Goal: Complete application form: Complete application form

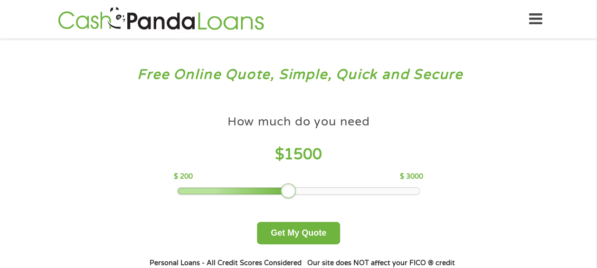
drag, startPoint x: 246, startPoint y: 190, endPoint x: 287, endPoint y: 196, distance: 41.3
click at [287, 196] on div at bounding box center [288, 190] width 15 height 15
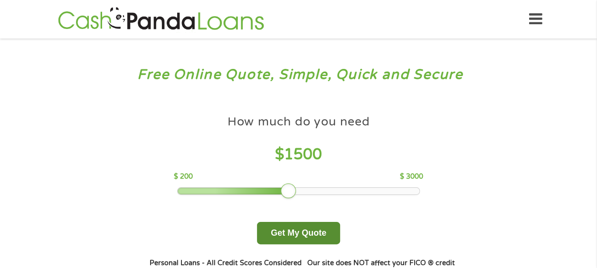
click at [297, 235] on button "Get My Quote" at bounding box center [298, 233] width 83 height 22
click at [295, 233] on button "Get My Quote" at bounding box center [298, 233] width 83 height 22
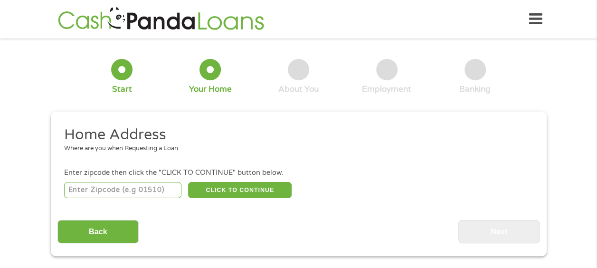
click at [155, 188] on input "number" at bounding box center [122, 190] width 117 height 16
type input "32818"
select select "[US_STATE]"
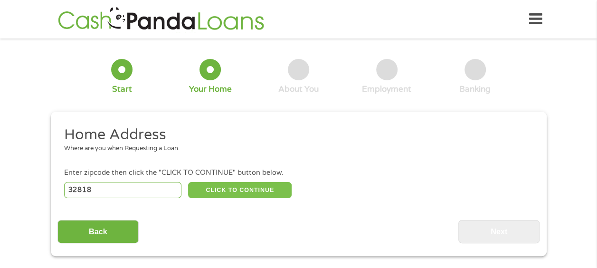
click at [229, 188] on button "CLICK TO CONTINUE" at bounding box center [240, 190] width 104 height 16
type input "32818"
type input "Orlando"
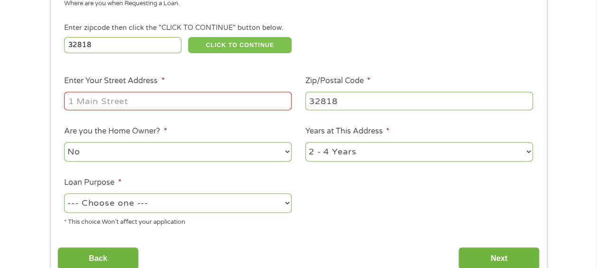
scroll to position [104, 0]
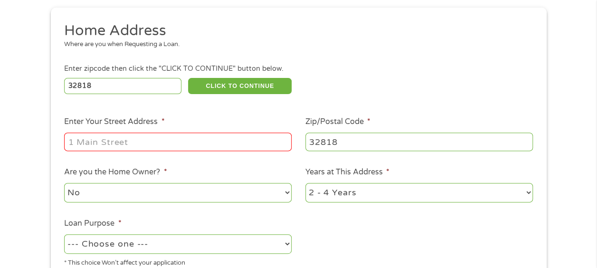
click at [131, 148] on input "Enter Your Street Address *" at bounding box center [178, 142] width 228 height 18
type input "[STREET_ADDRESS]"
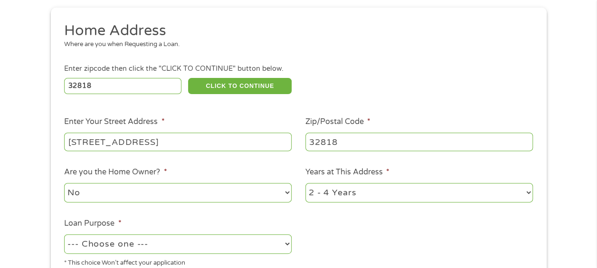
click at [183, 197] on select "No Yes" at bounding box center [178, 192] width 228 height 19
select select "yes"
click at [64, 183] on select "No Yes" at bounding box center [178, 192] width 228 height 19
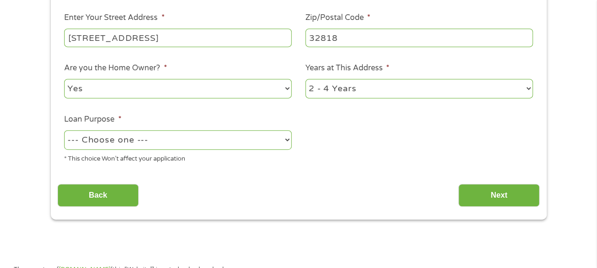
scroll to position [211, 0]
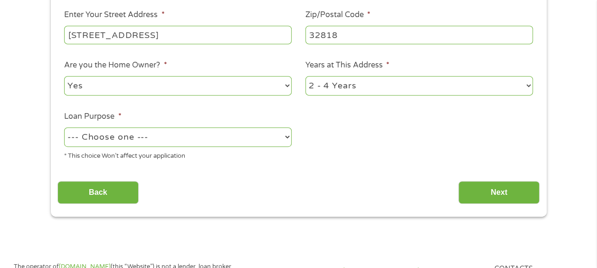
click at [233, 142] on select "--- Choose one --- Pay Bills Debt Consolidation Home Improvement Major Purchase…" at bounding box center [178, 136] width 228 height 19
select select "paybills"
click at [64, 127] on select "--- Choose one --- Pay Bills Debt Consolidation Home Improvement Major Purchase…" at bounding box center [178, 136] width 228 height 19
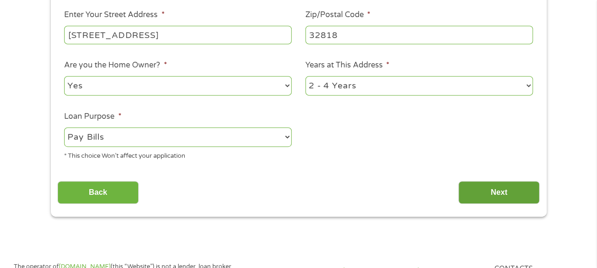
click at [481, 192] on input "Next" at bounding box center [498, 192] width 81 height 23
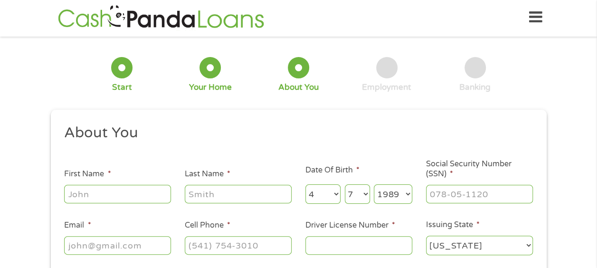
scroll to position [0, 0]
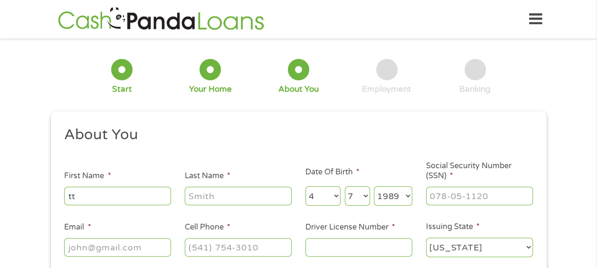
type input "t"
type input "Matthew"
click at [234, 204] on input "Last Name *" at bounding box center [238, 196] width 107 height 18
type input "Felix"
click at [450, 200] on input "___-__-____" at bounding box center [479, 196] width 107 height 18
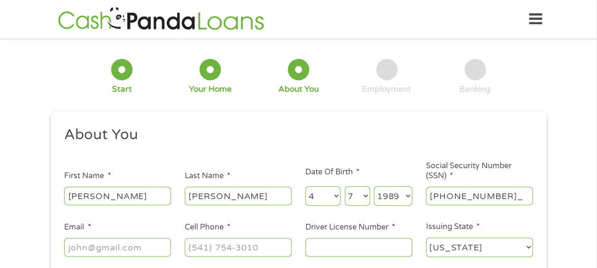
type input "144-86-2578"
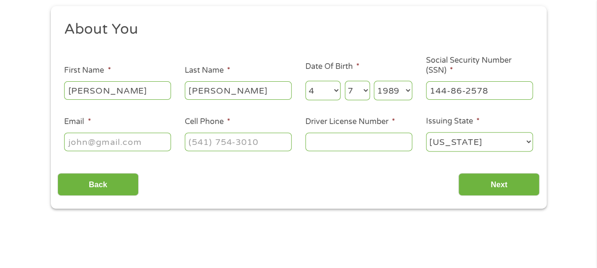
scroll to position [108, 0]
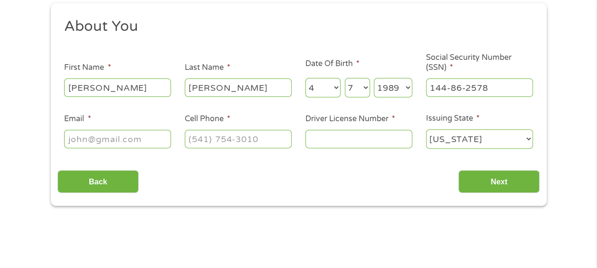
click at [113, 135] on input "Email *" at bounding box center [117, 139] width 107 height 18
type input "MattFelix57@gmail.com"
type input "(407) 867-2964"
click at [357, 142] on input "Driver License Number *" at bounding box center [358, 139] width 107 height 18
type input "f"
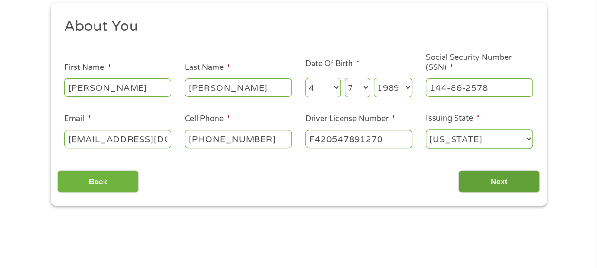
type input "F420547891270"
click at [476, 178] on input "Next" at bounding box center [498, 181] width 81 height 23
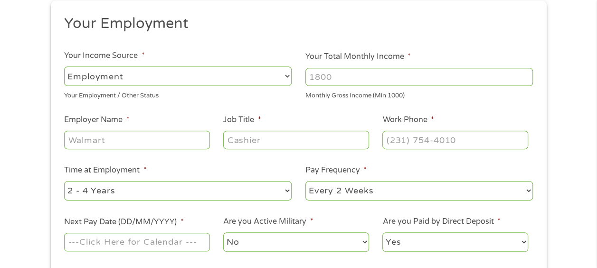
scroll to position [114, 0]
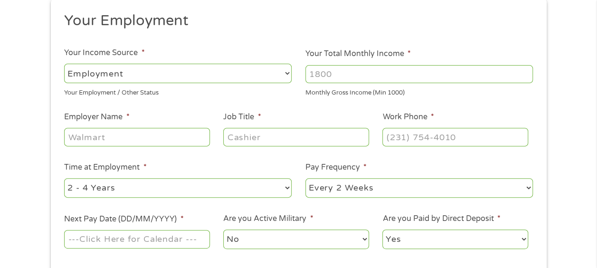
click at [358, 72] on input "Your Total Monthly Income *" at bounding box center [419, 74] width 228 height 18
type input "2168"
click at [88, 132] on input "Employer Name *" at bounding box center [136, 137] width 145 height 18
type input "Qualfon"
click at [256, 137] on input "Job Title *" at bounding box center [295, 137] width 145 height 18
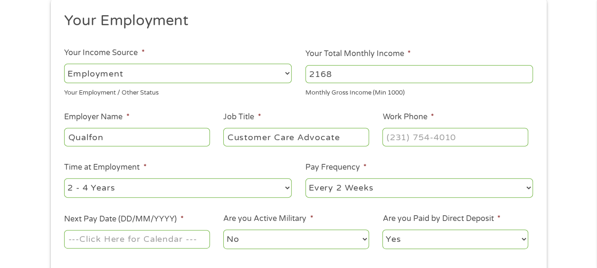
type input "Customer Care Advocate"
click at [432, 134] on input "(___) ___-____" at bounding box center [454, 137] width 145 height 18
type input "(321) 357-8430"
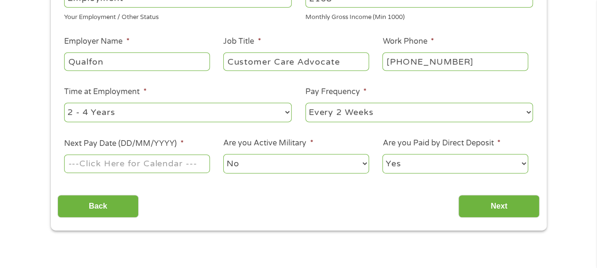
scroll to position [197, 0]
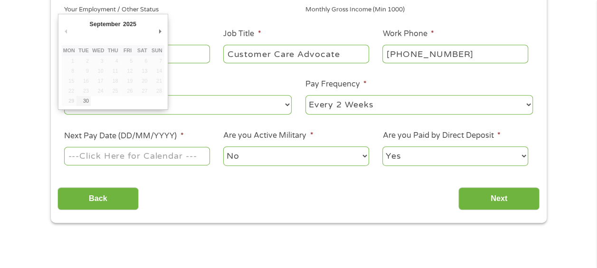
click at [170, 152] on input "Next Pay Date (DD/MM/YYYY) *" at bounding box center [136, 156] width 145 height 18
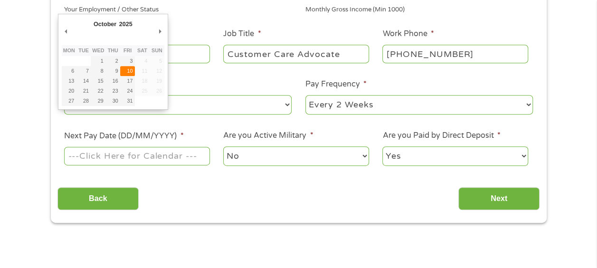
type input "10/10/2025"
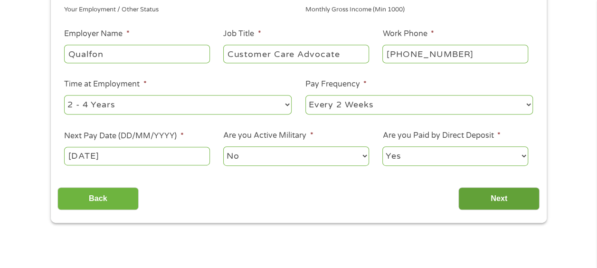
click at [500, 197] on input "Next" at bounding box center [498, 198] width 81 height 23
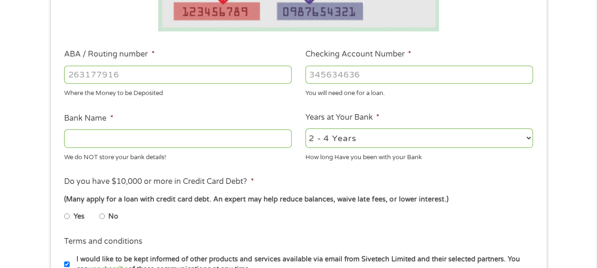
scroll to position [262, 0]
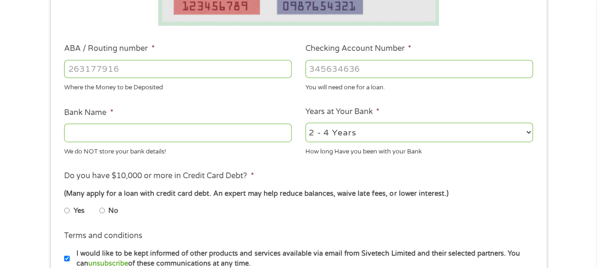
click at [188, 72] on input "ABA / Routing number *" at bounding box center [178, 69] width 228 height 18
type input "4"
type input "124303201"
type input "VARO BANK, NATIONAL ASSOCIATION"
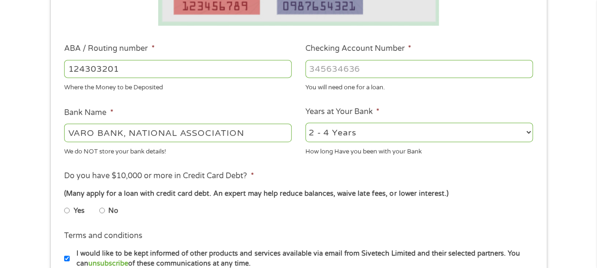
type input "124303201"
click at [387, 67] on input "Checking Account Number *" at bounding box center [419, 69] width 228 height 18
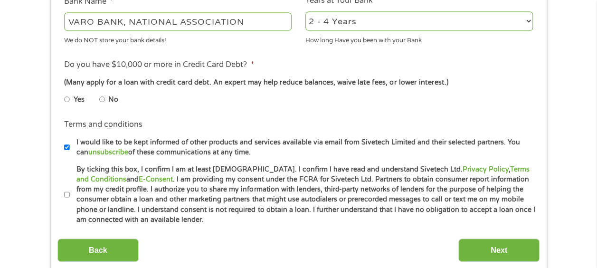
scroll to position [375, 0]
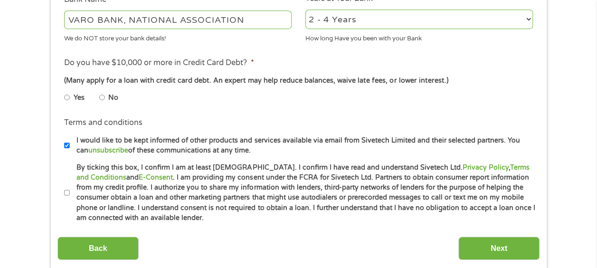
type input "43853257"
click at [102, 94] on input "No" at bounding box center [102, 97] width 6 height 15
radio input "true"
click at [66, 192] on input "By ticking this box, I confirm I am at least 18 years old. I confirm I have rea…" at bounding box center [67, 192] width 6 height 15
checkbox input "true"
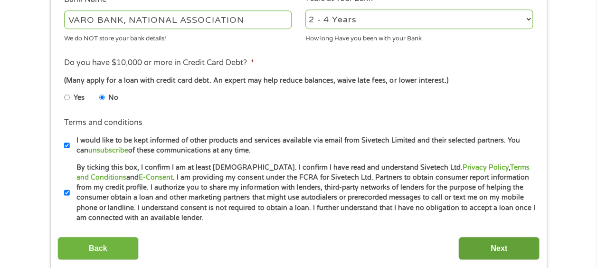
click at [503, 242] on input "Next" at bounding box center [498, 248] width 81 height 23
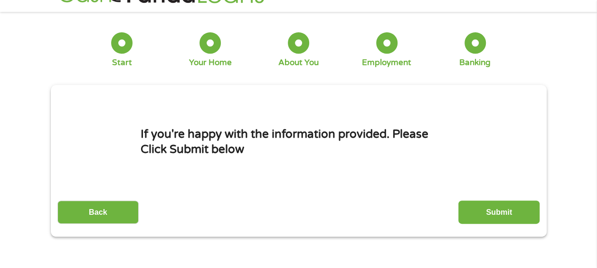
scroll to position [0, 0]
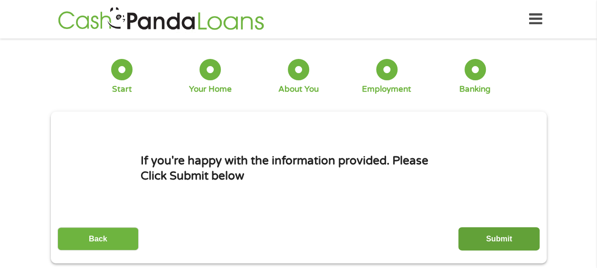
click at [506, 241] on input "Submit" at bounding box center [498, 238] width 81 height 23
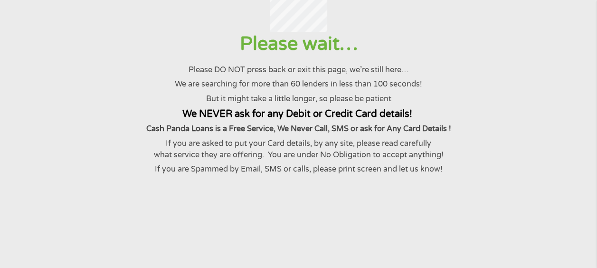
scroll to position [91, 0]
